Goal: Transaction & Acquisition: Purchase product/service

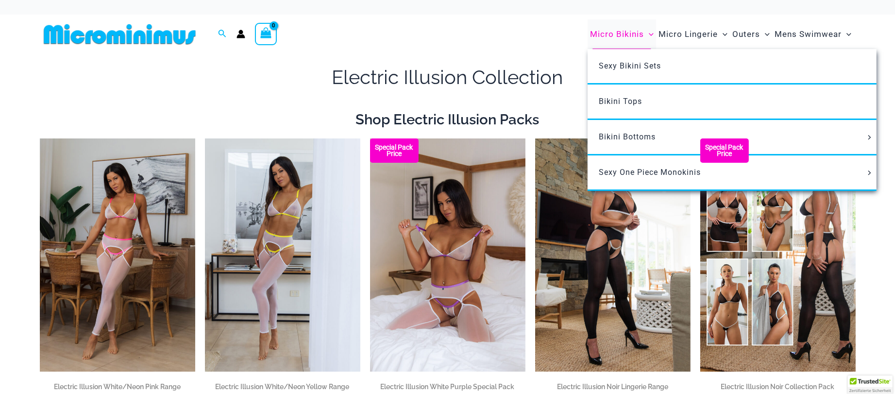
click at [612, 29] on span "Micro Bikinis" at bounding box center [617, 34] width 54 height 25
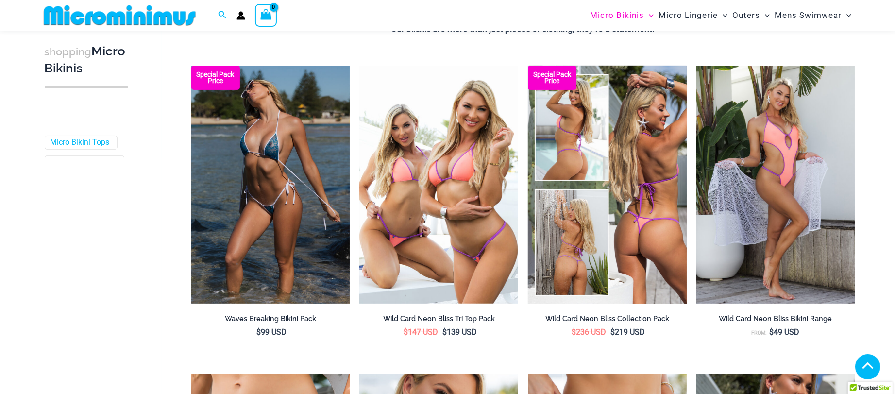
scroll to position [254, 0]
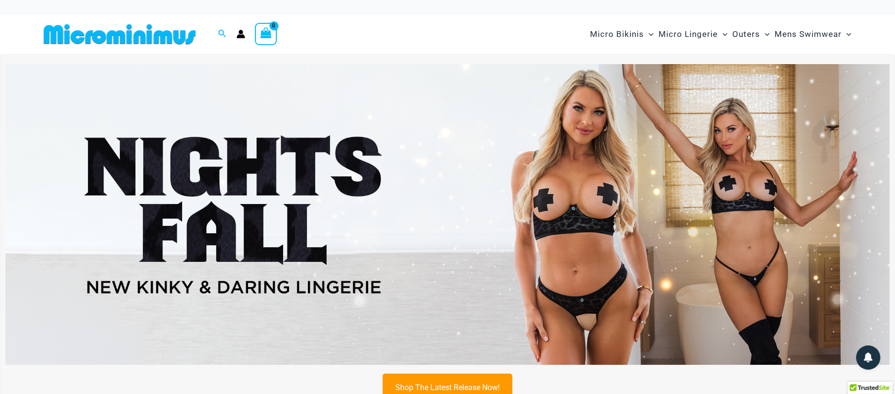
click at [358, 149] on img at bounding box center [447, 214] width 885 height 301
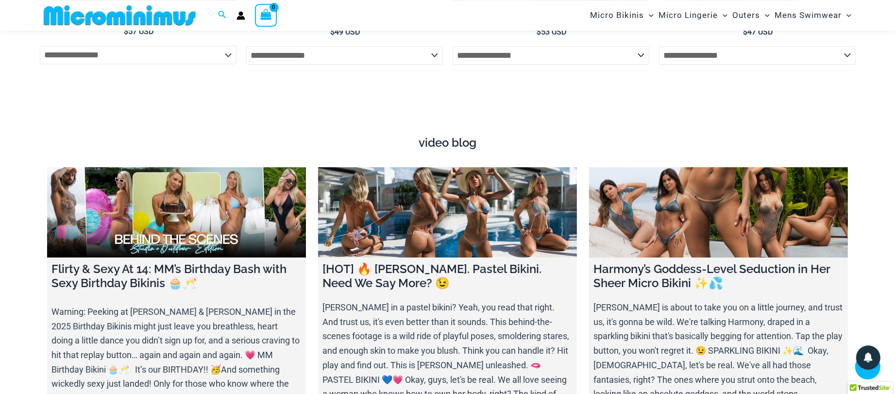
scroll to position [3244, 0]
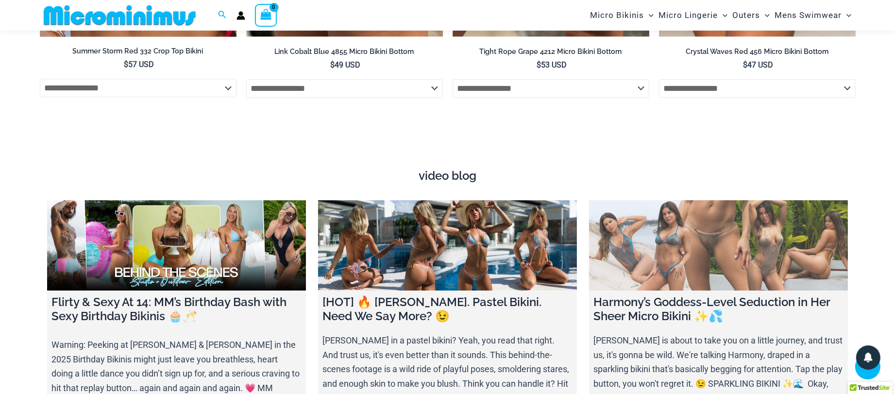
click at [734, 265] on link at bounding box center [718, 245] width 259 height 91
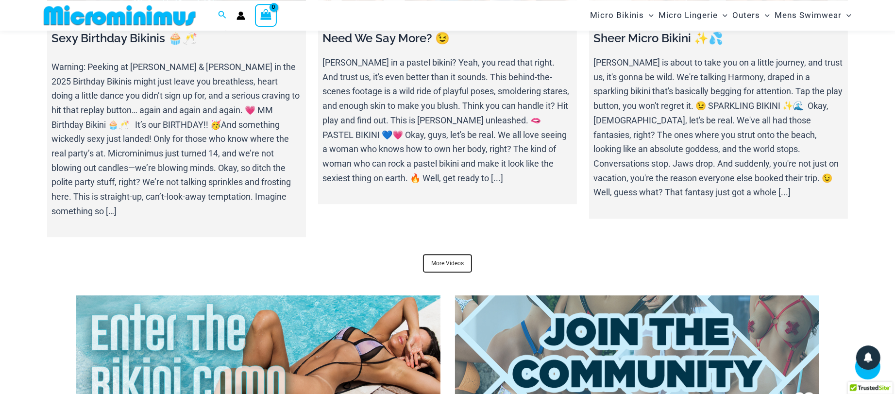
scroll to position [3663, 0]
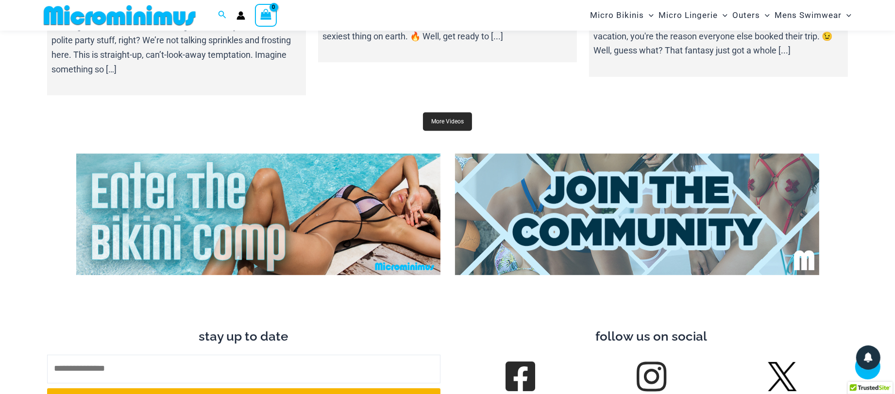
click at [454, 112] on link "More Videos" at bounding box center [447, 121] width 49 height 18
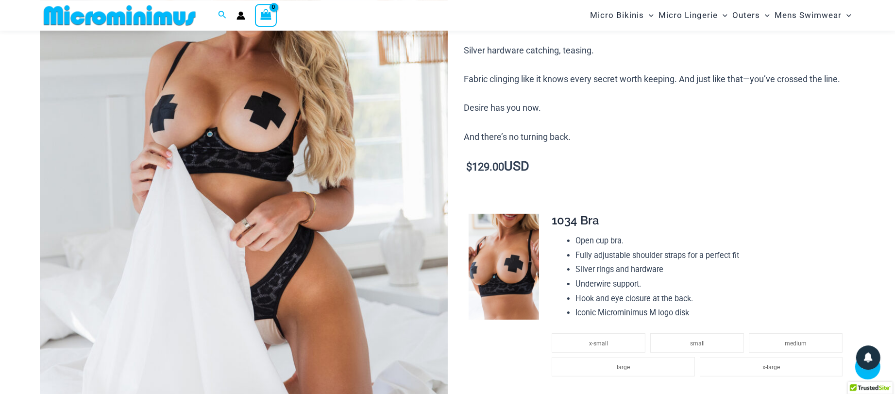
scroll to position [149, 0]
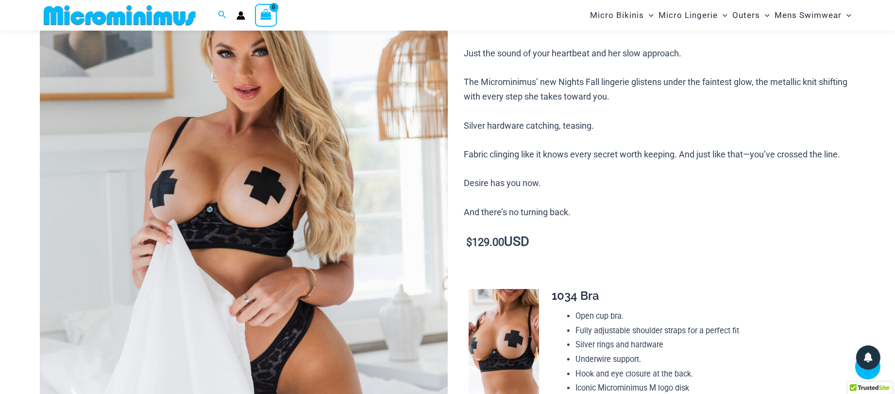
click at [221, 180] on img at bounding box center [244, 246] width 408 height 612
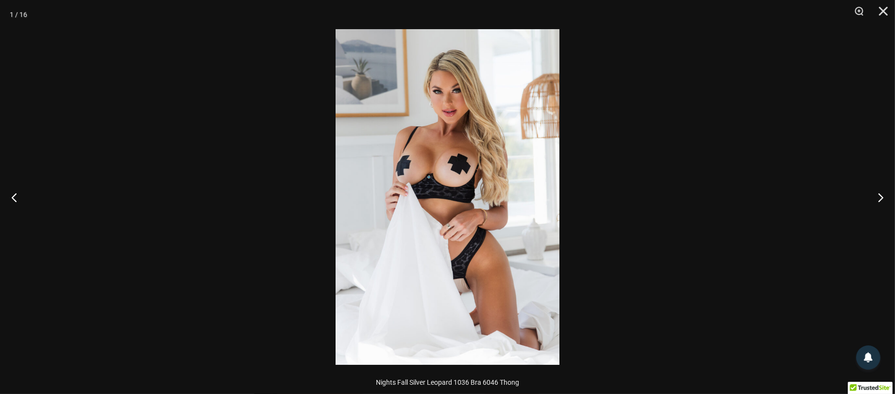
click at [493, 194] on img at bounding box center [448, 197] width 224 height 336
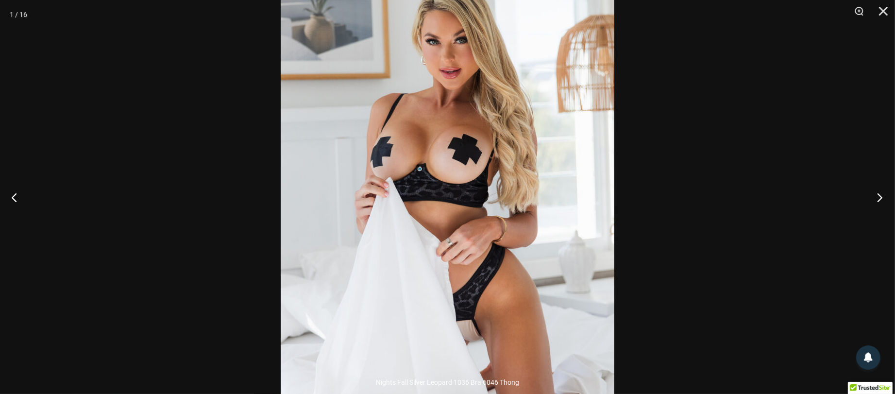
click at [881, 192] on button "Next" at bounding box center [877, 197] width 36 height 49
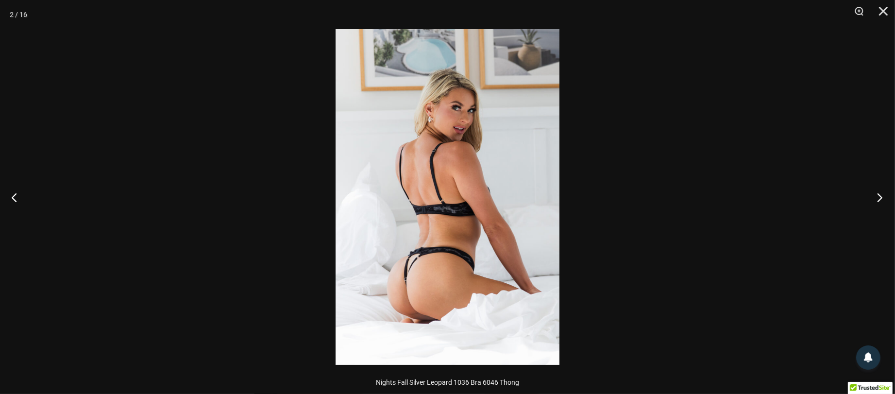
click at [881, 192] on button "Next" at bounding box center [877, 197] width 36 height 49
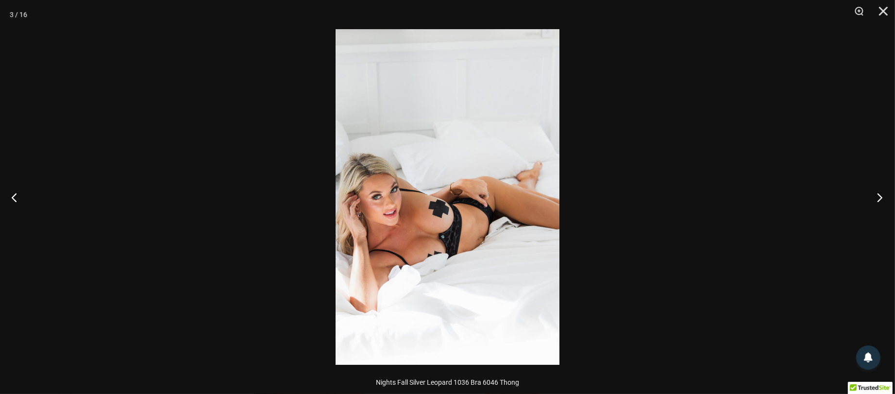
click at [881, 192] on button "Next" at bounding box center [877, 197] width 36 height 49
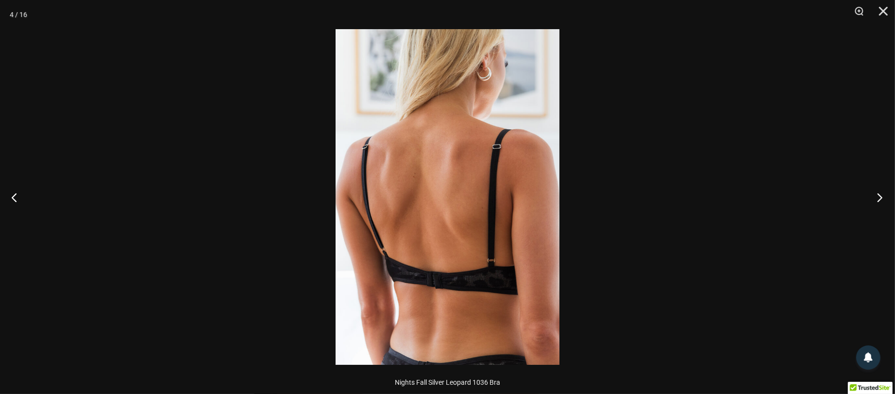
click at [881, 192] on button "Next" at bounding box center [877, 197] width 36 height 49
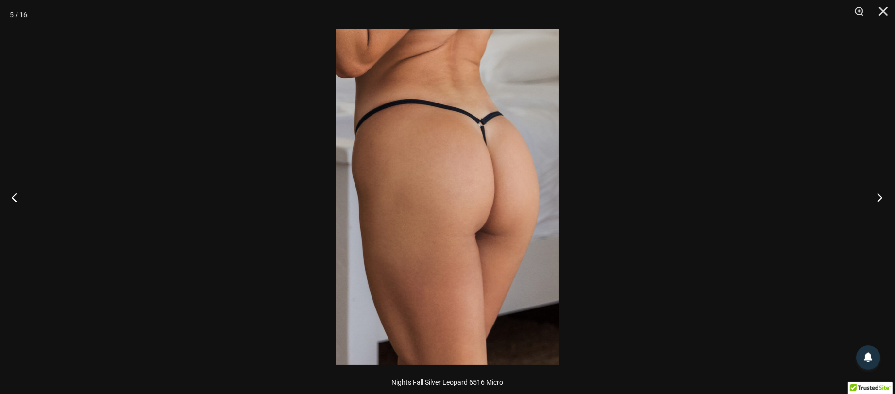
click at [881, 192] on button "Next" at bounding box center [877, 197] width 36 height 49
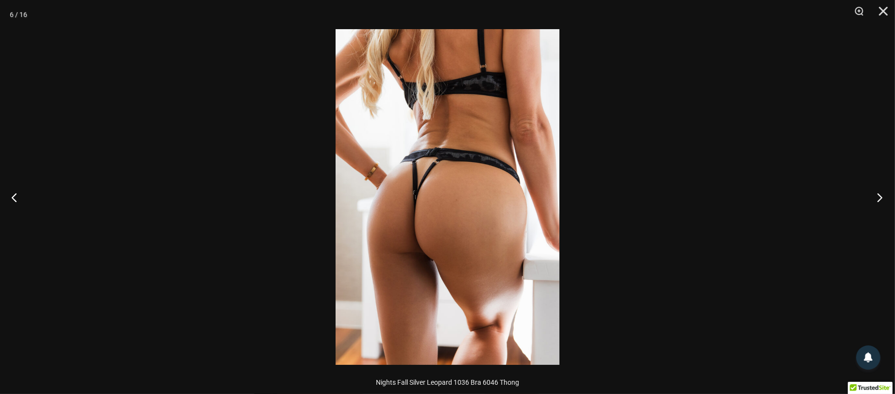
click at [881, 192] on button "Next" at bounding box center [877, 197] width 36 height 49
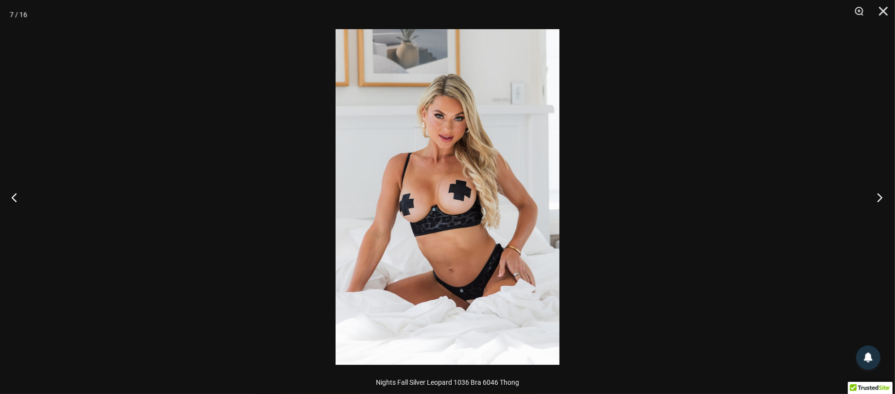
click at [881, 192] on button "Next" at bounding box center [877, 197] width 36 height 49
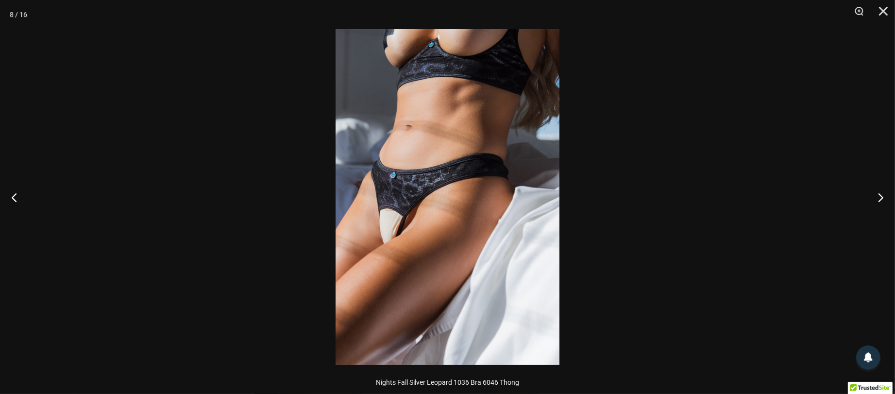
click at [443, 123] on img at bounding box center [448, 197] width 224 height 336
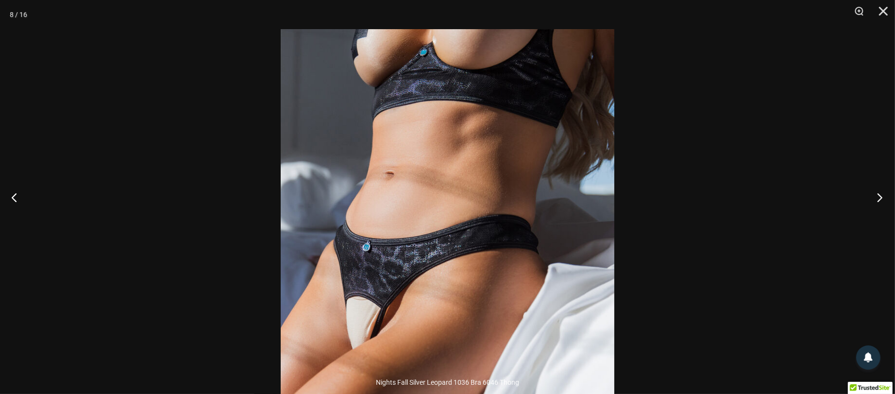
click at [881, 201] on button "Next" at bounding box center [877, 197] width 36 height 49
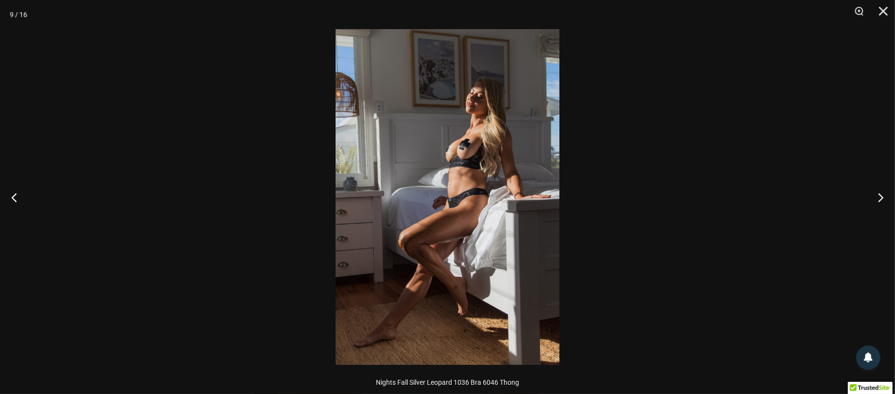
click at [449, 175] on img at bounding box center [448, 197] width 224 height 336
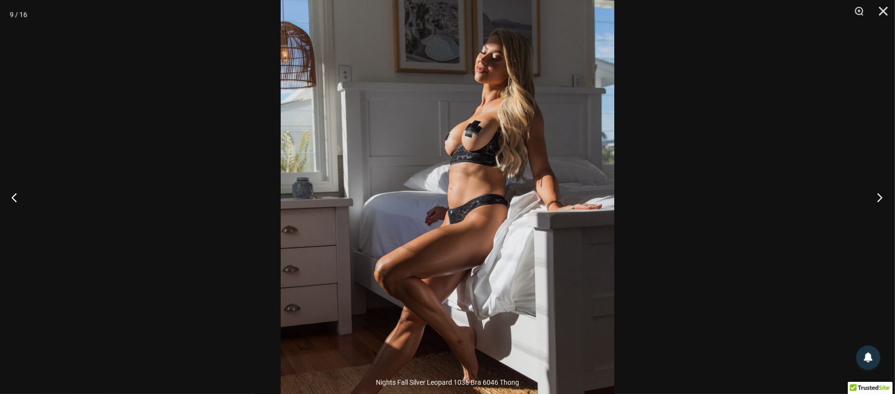
click at [879, 195] on button "Next" at bounding box center [877, 197] width 36 height 49
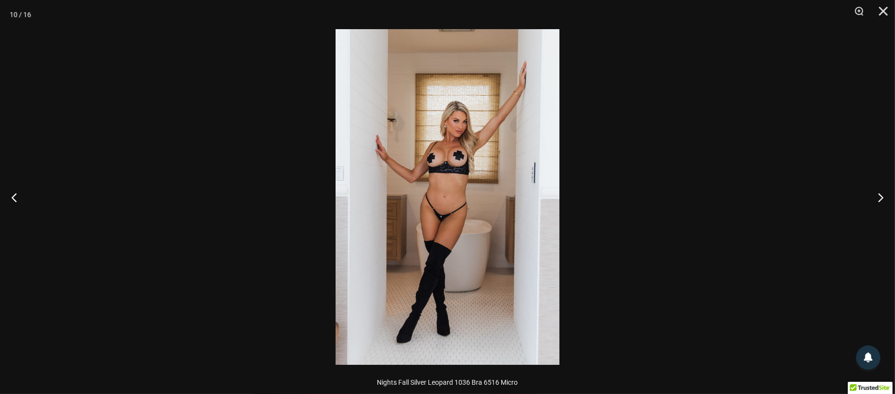
click at [487, 147] on img at bounding box center [448, 197] width 224 height 336
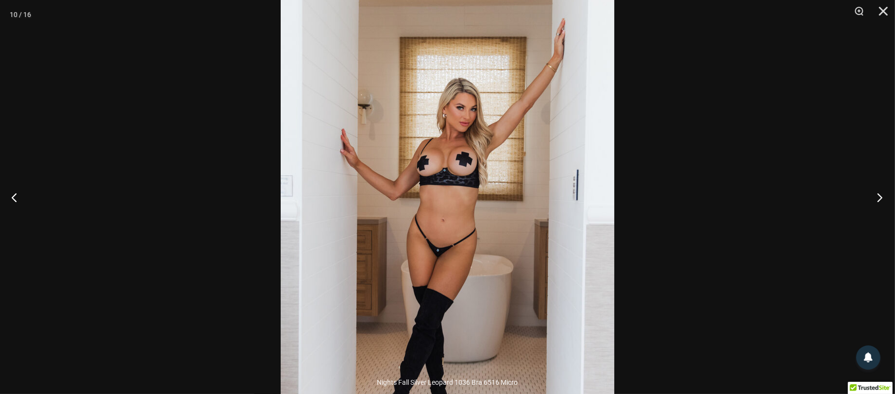
click at [884, 193] on button "Next" at bounding box center [877, 197] width 36 height 49
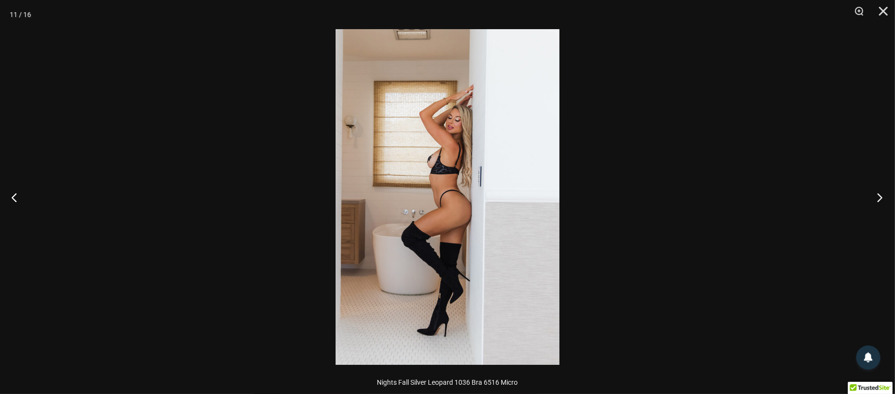
click at [883, 192] on button "Next" at bounding box center [877, 197] width 36 height 49
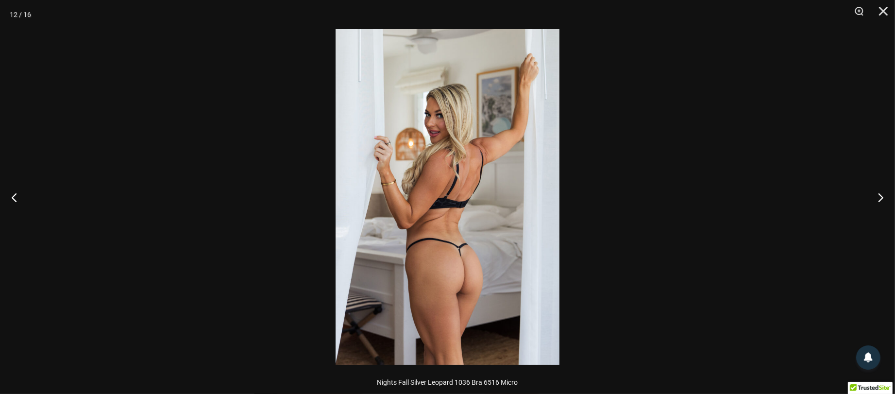
click at [391, 193] on img at bounding box center [448, 197] width 224 height 336
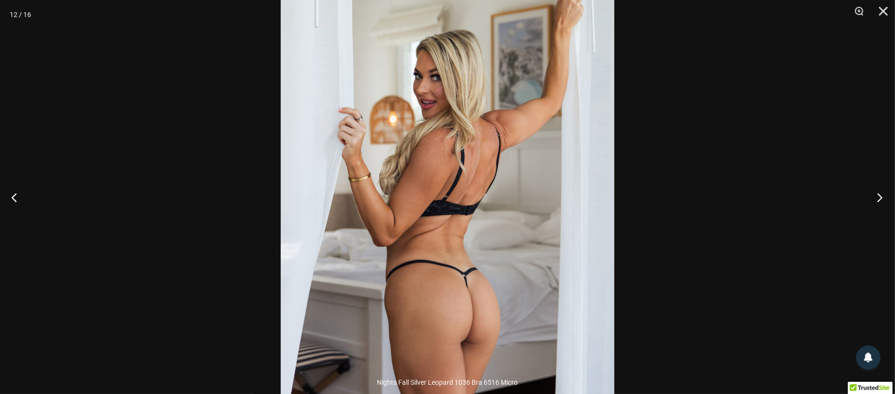
click at [881, 200] on button "Next" at bounding box center [877, 197] width 36 height 49
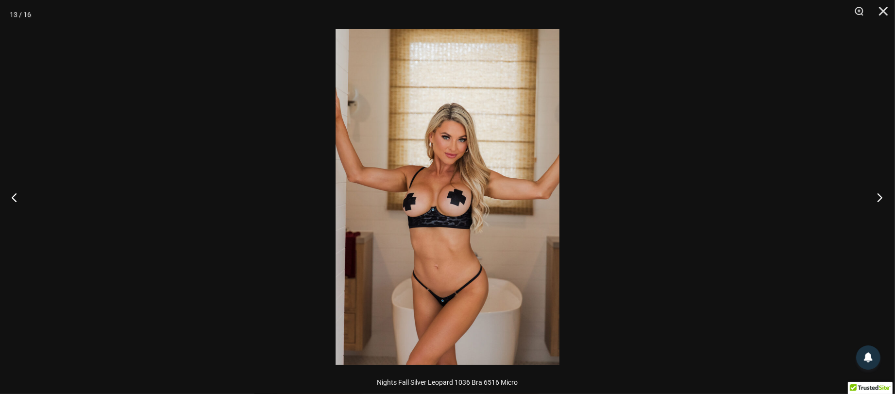
click at [881, 199] on button "Next" at bounding box center [877, 197] width 36 height 49
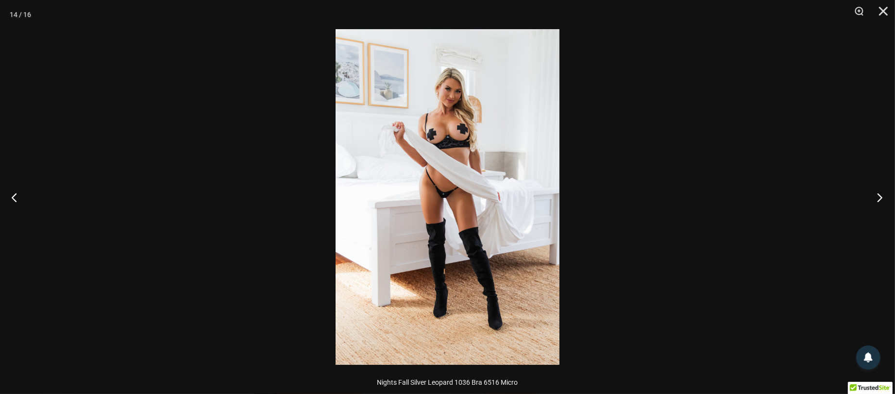
click at [881, 199] on button "Next" at bounding box center [877, 197] width 36 height 49
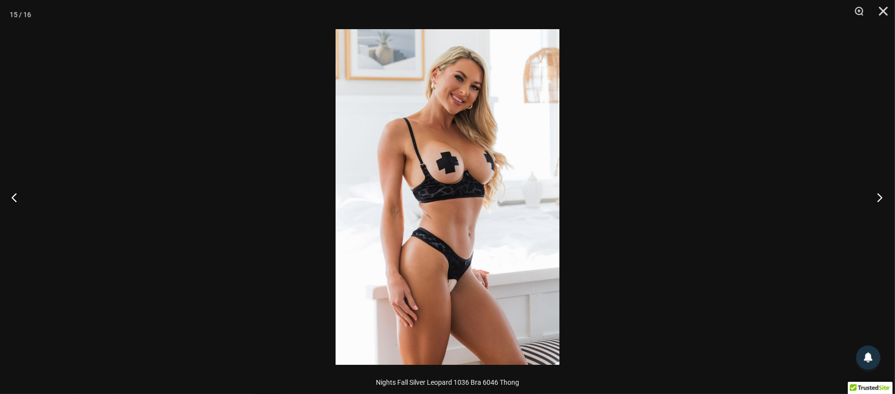
click at [881, 199] on button "Next" at bounding box center [877, 197] width 36 height 49
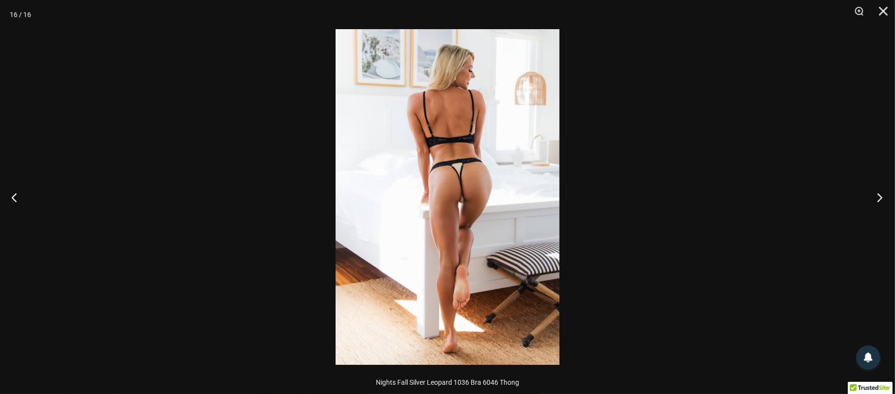
click at [881, 201] on button "Next" at bounding box center [877, 197] width 36 height 49
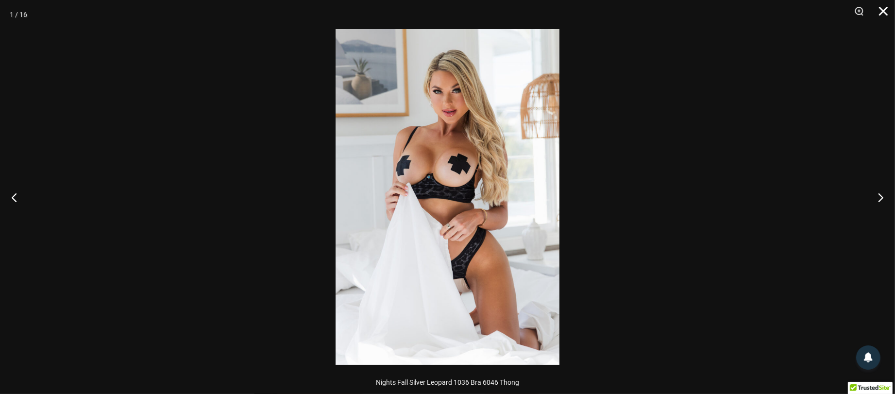
click at [884, 15] on button "Close" at bounding box center [880, 14] width 24 height 29
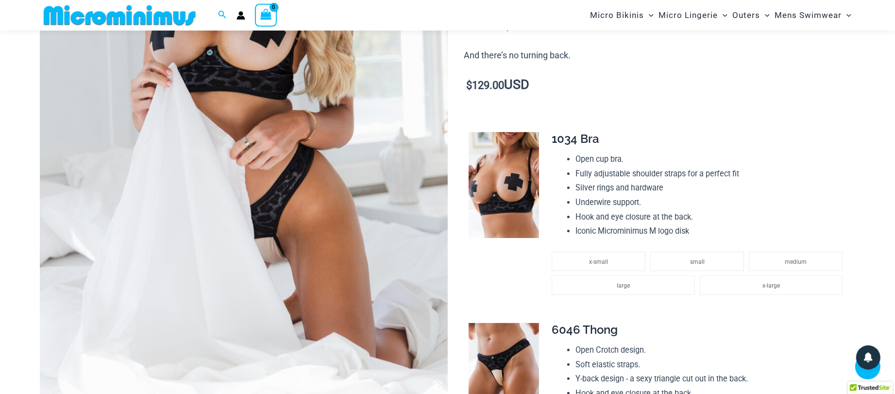
scroll to position [306, 0]
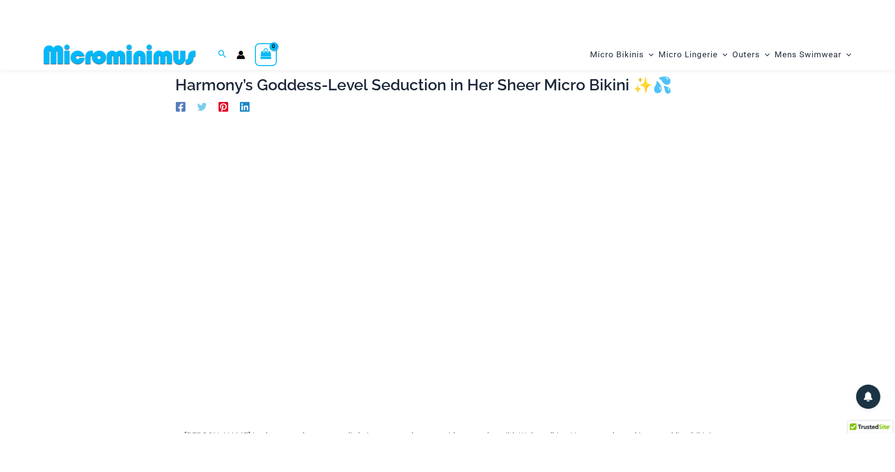
scroll to position [61, 0]
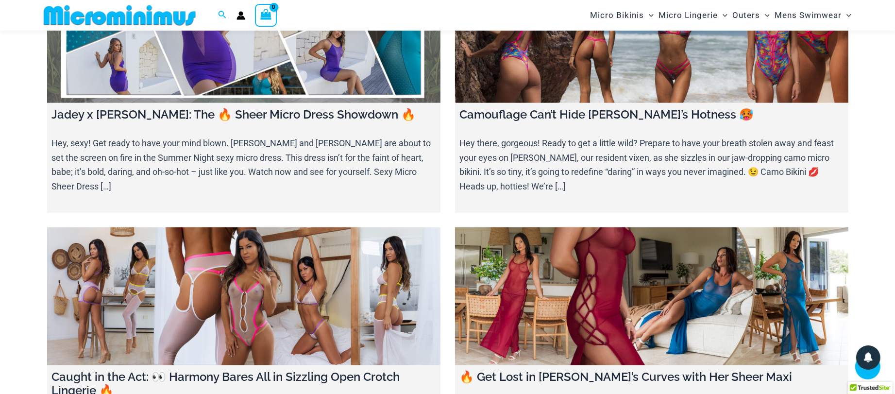
scroll to position [936, 0]
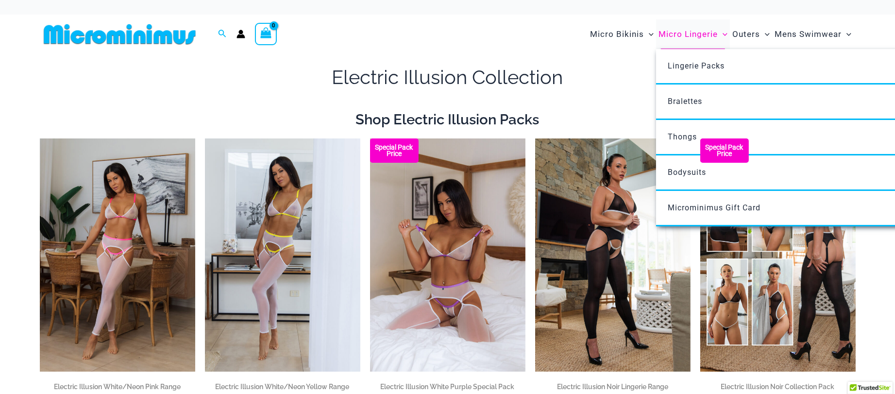
click at [670, 29] on span "Micro Lingerie" at bounding box center [688, 34] width 59 height 25
